Goal: Information Seeking & Learning: Compare options

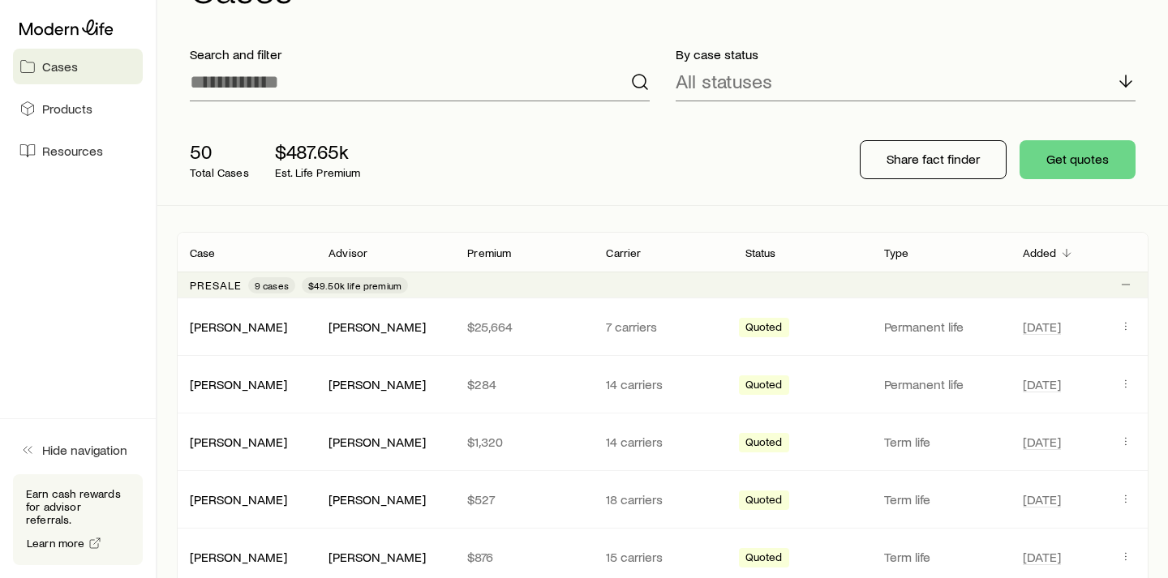
scroll to position [130, 0]
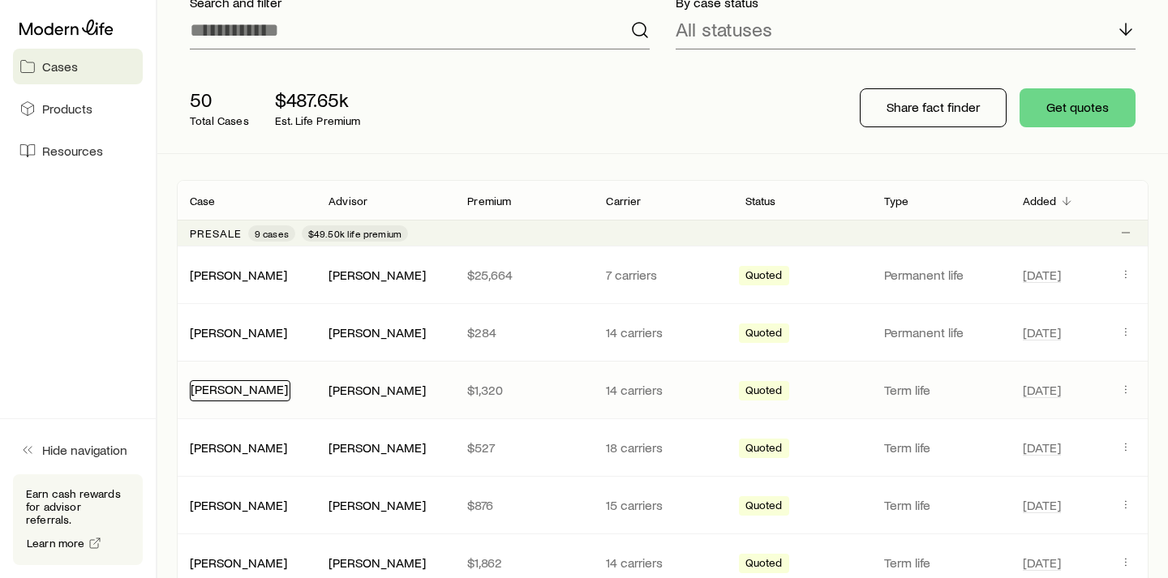
click at [251, 394] on link "[PERSON_NAME]" at bounding box center [239, 388] width 97 height 15
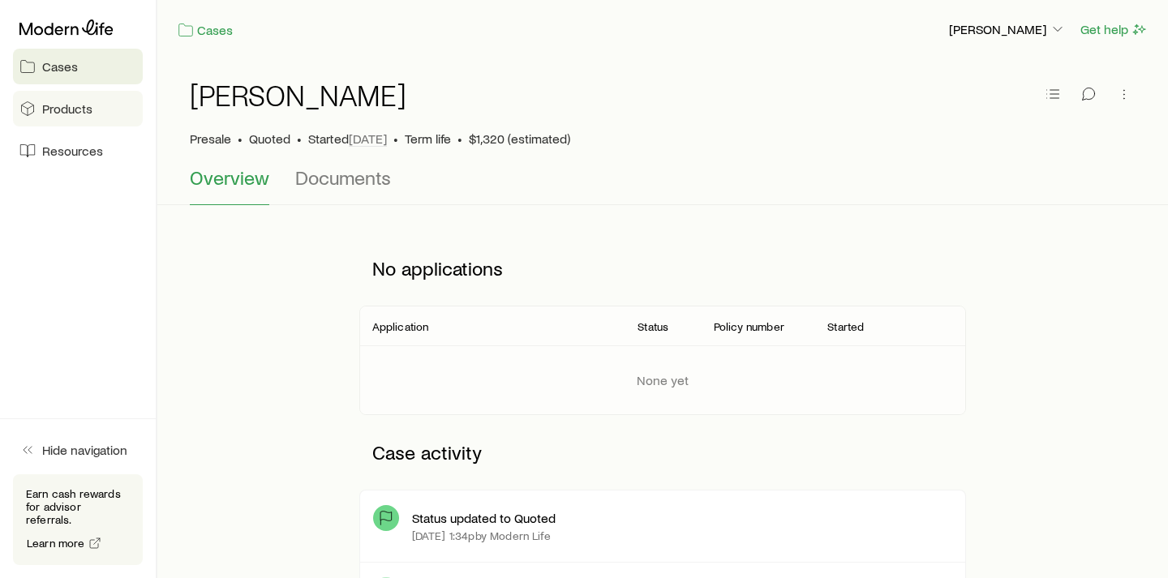
click at [108, 110] on link "Products" at bounding box center [78, 109] width 130 height 36
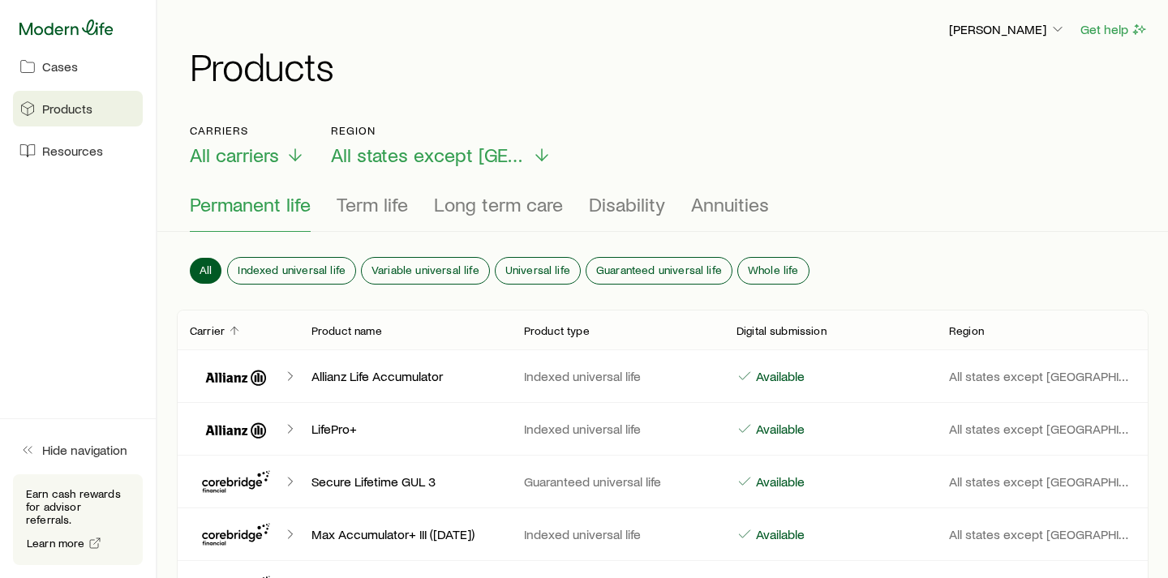
click at [74, 32] on icon at bounding box center [66, 27] width 94 height 16
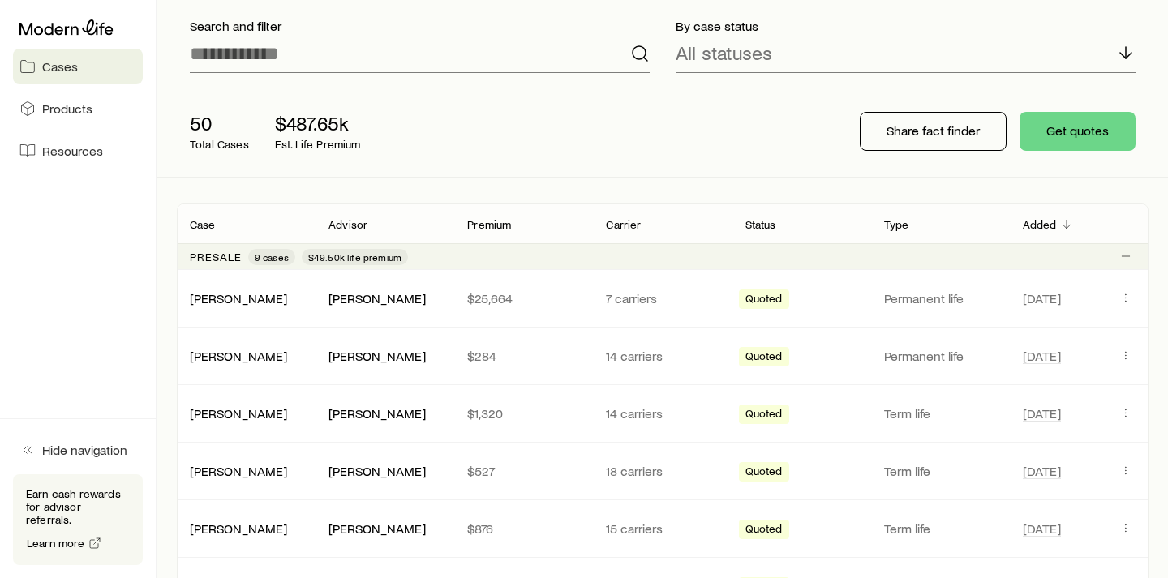
scroll to position [131, 0]
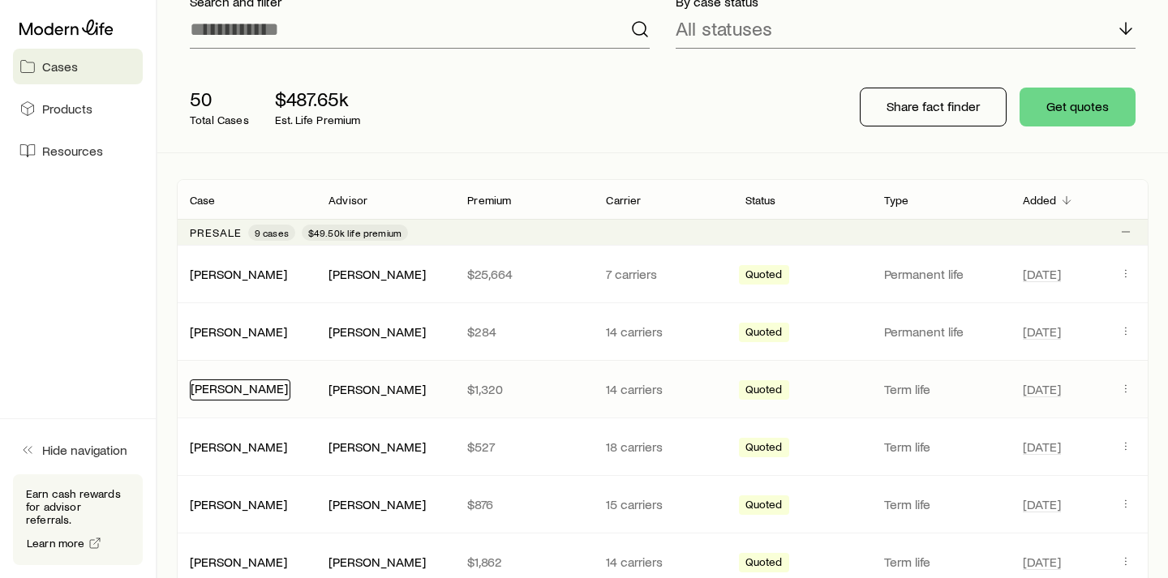
click at [244, 395] on link "[PERSON_NAME]" at bounding box center [239, 387] width 97 height 15
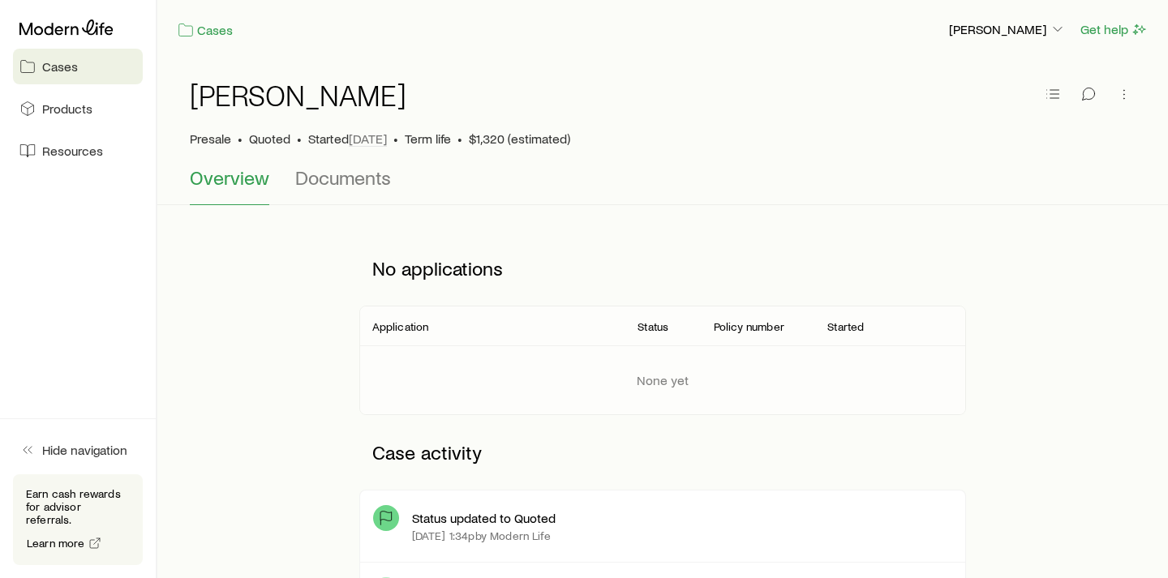
click at [108, 75] on link "Cases" at bounding box center [78, 67] width 130 height 36
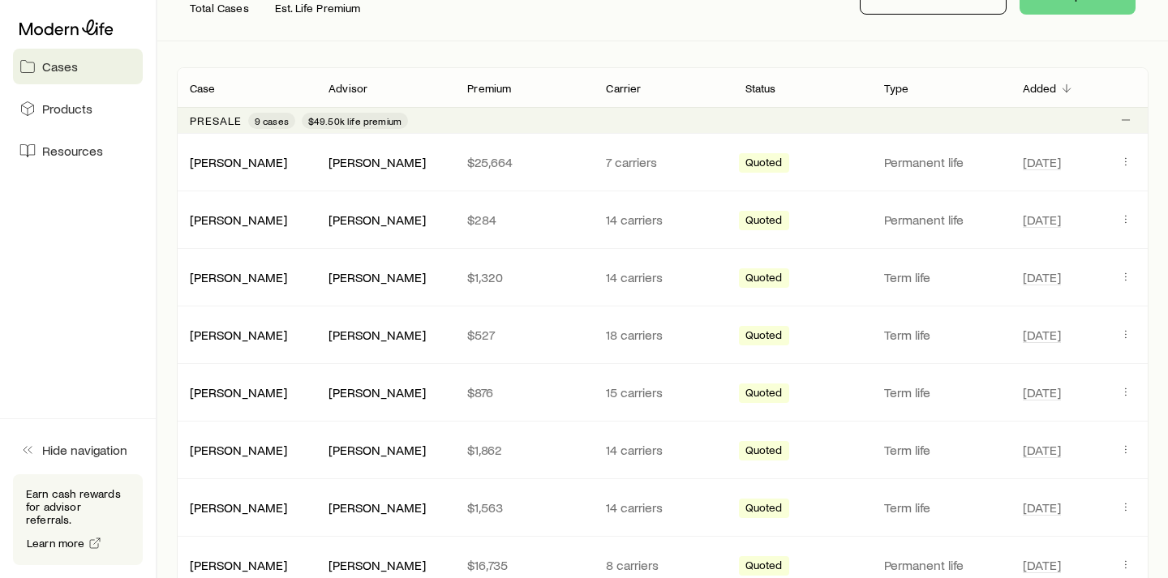
scroll to position [244, 0]
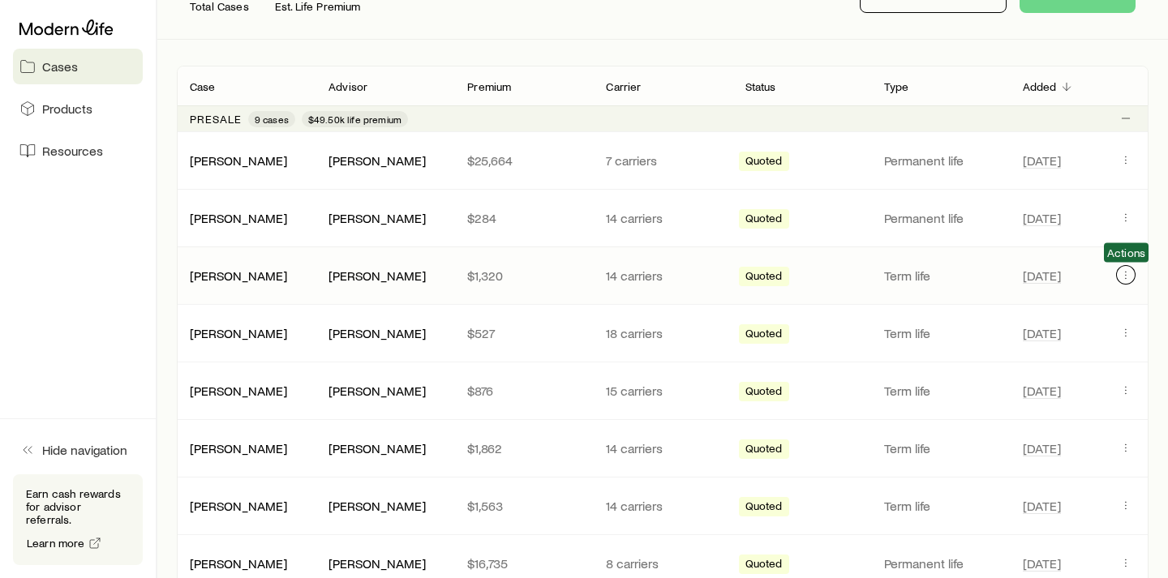
click at [1126, 279] on icon "Client cases" at bounding box center [1125, 274] width 13 height 13
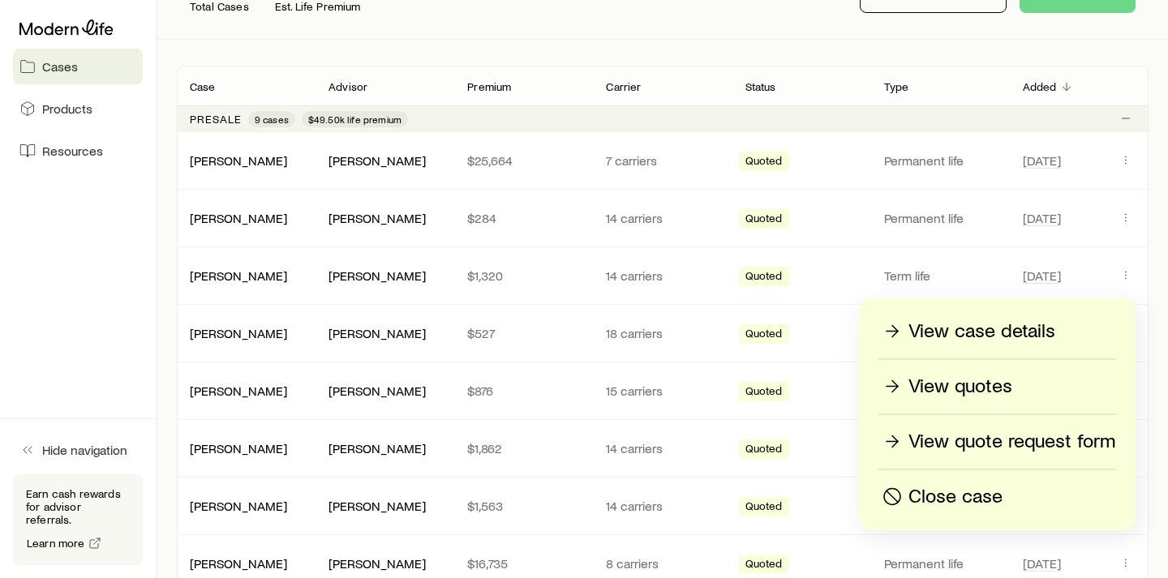
click at [1013, 380] on div "View quotes" at bounding box center [997, 387] width 236 height 26
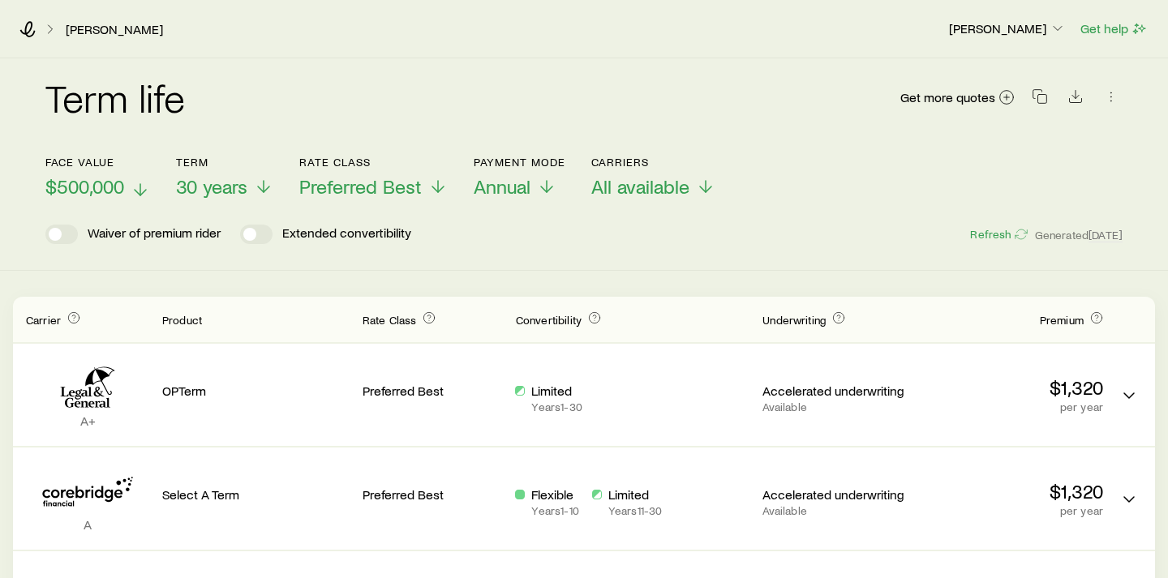
click at [139, 193] on polyline at bounding box center [140, 193] width 11 height 6
click at [728, 237] on div "Waiver of premium rider Extended convertibility Refresh Generated [DATE]" at bounding box center [583, 234] width 1077 height 19
click at [24, 28] on icon at bounding box center [27, 29] width 16 height 16
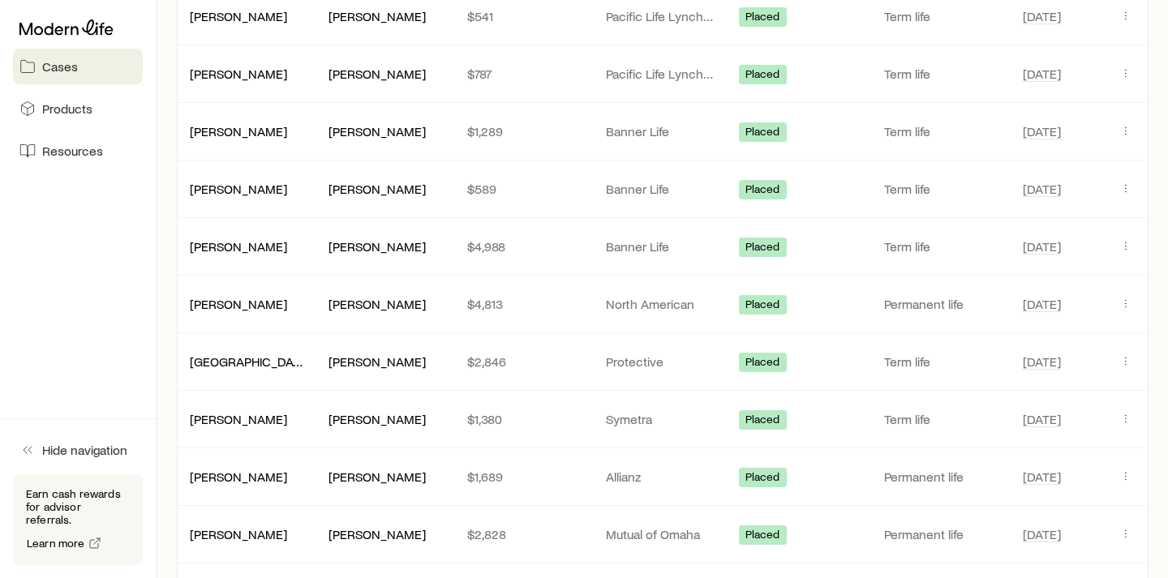
scroll to position [1194, 0]
